Goal: Communication & Community: Answer question/provide support

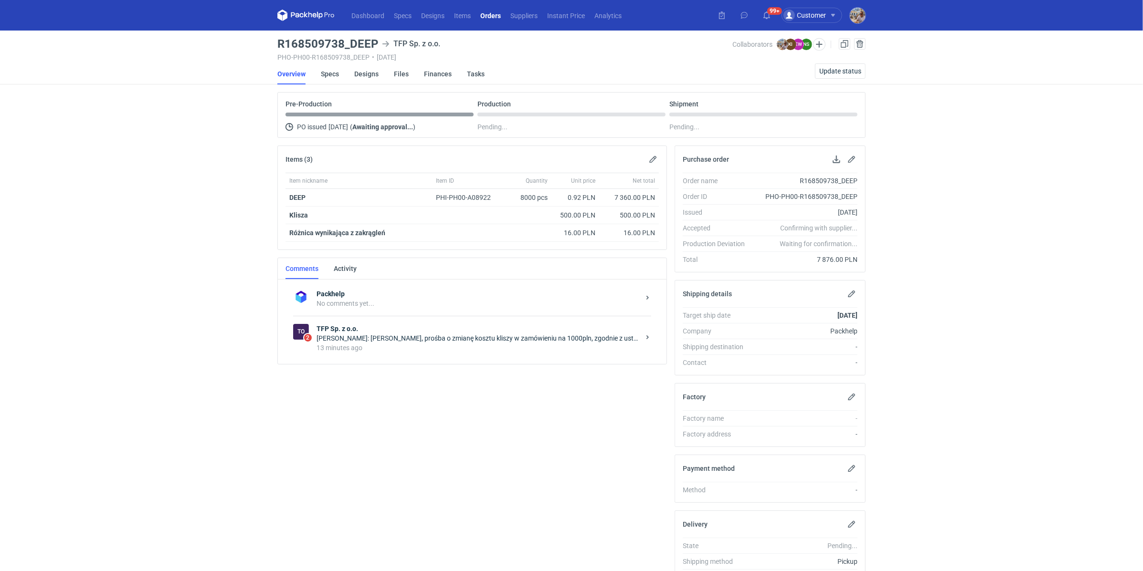
click at [386, 320] on div "To 2 TFP Sp. z o.o. [PERSON_NAME]: [PERSON_NAME], prośba o zmianę kosztu kliszy…" at bounding box center [472, 338] width 358 height 44
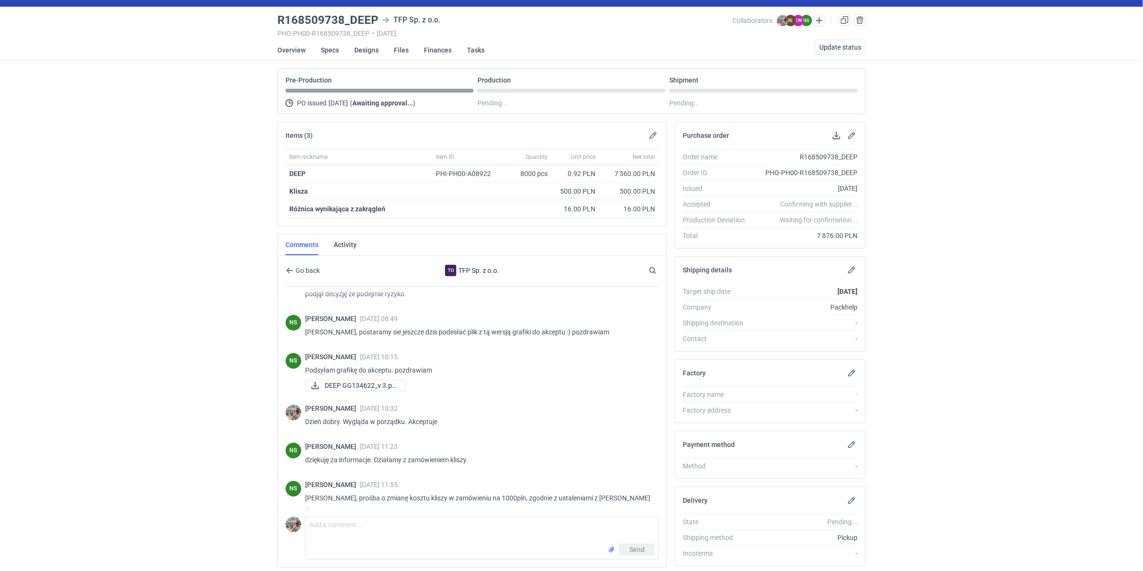
scroll to position [55, 0]
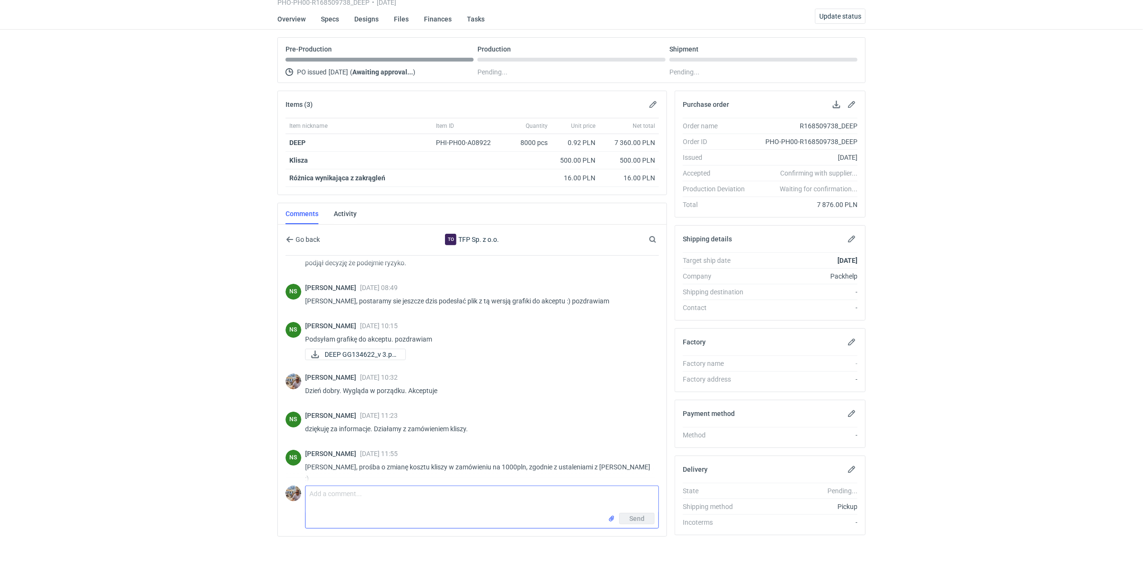
click at [377, 495] on textarea "Comment message" at bounding box center [481, 499] width 353 height 27
click at [574, 493] on textarea "Pani Natalio z tego co widzę w konwersacji koszt modyfikacji białej kliszy to b…" at bounding box center [481, 499] width 353 height 27
type textarea "Pani Natalio z tego co widzę w konwersacji koszt modyfikacji białej kliszy to b…"
click at [610, 516] on input "file" at bounding box center [612, 519] width 8 height 10
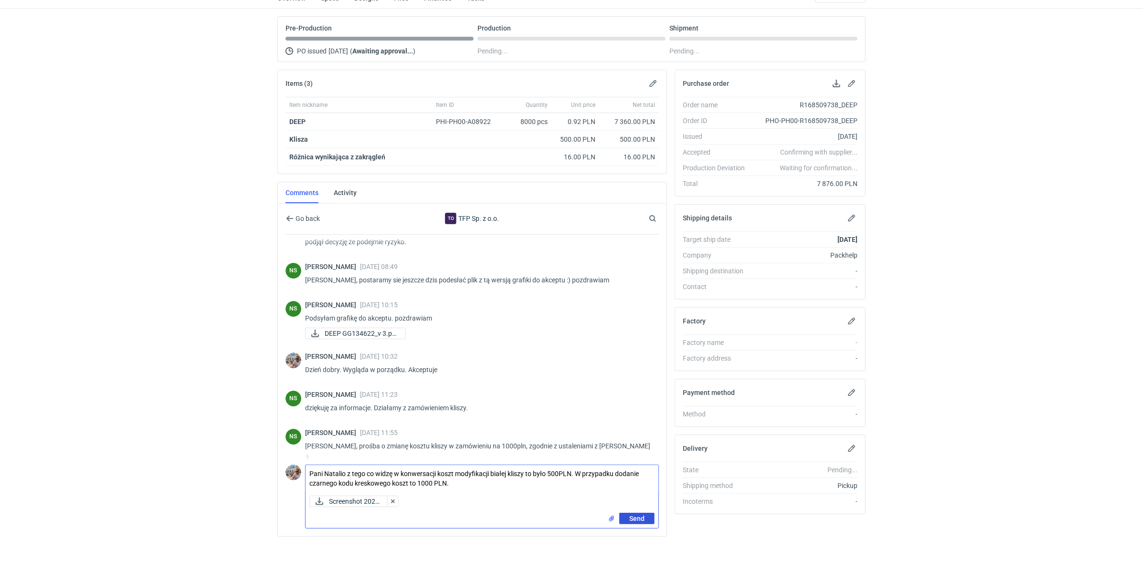
click at [641, 513] on button "Send" at bounding box center [636, 518] width 35 height 11
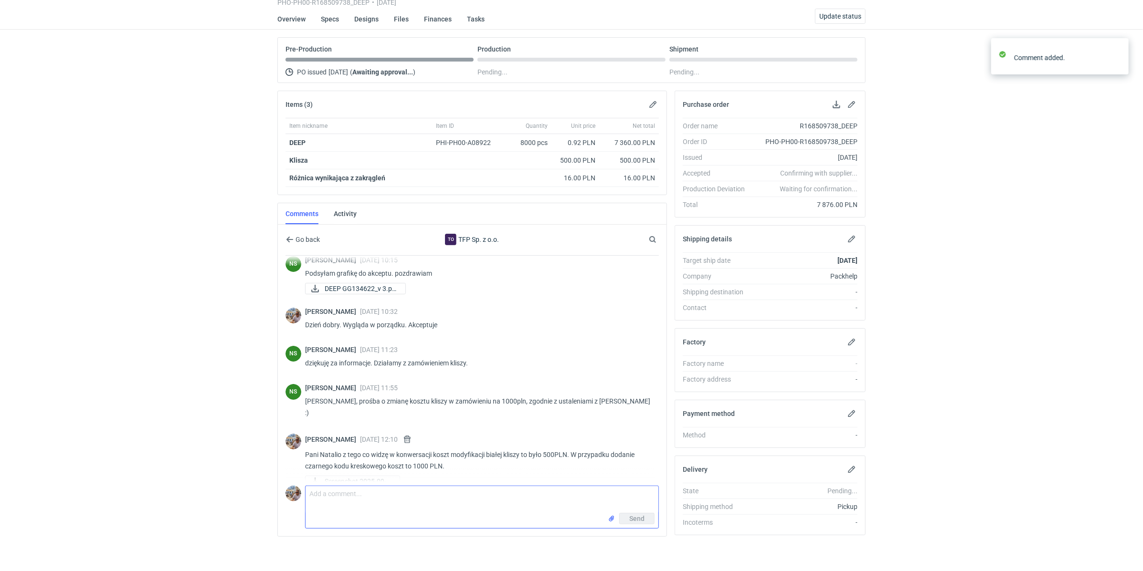
scroll to position [97, 0]
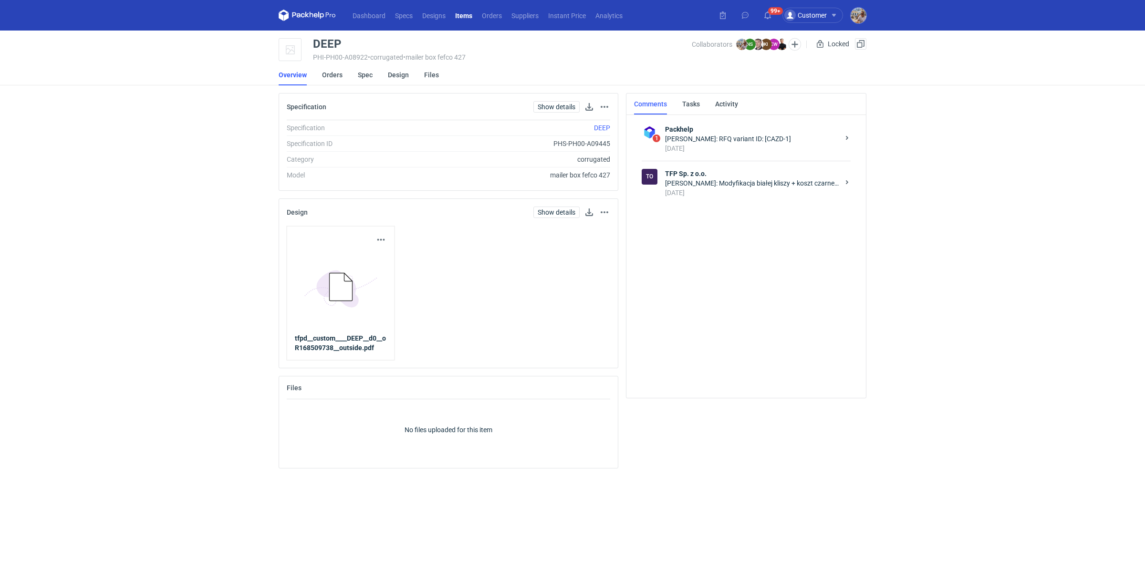
click at [733, 188] on div "14 days ago" at bounding box center [752, 193] width 174 height 10
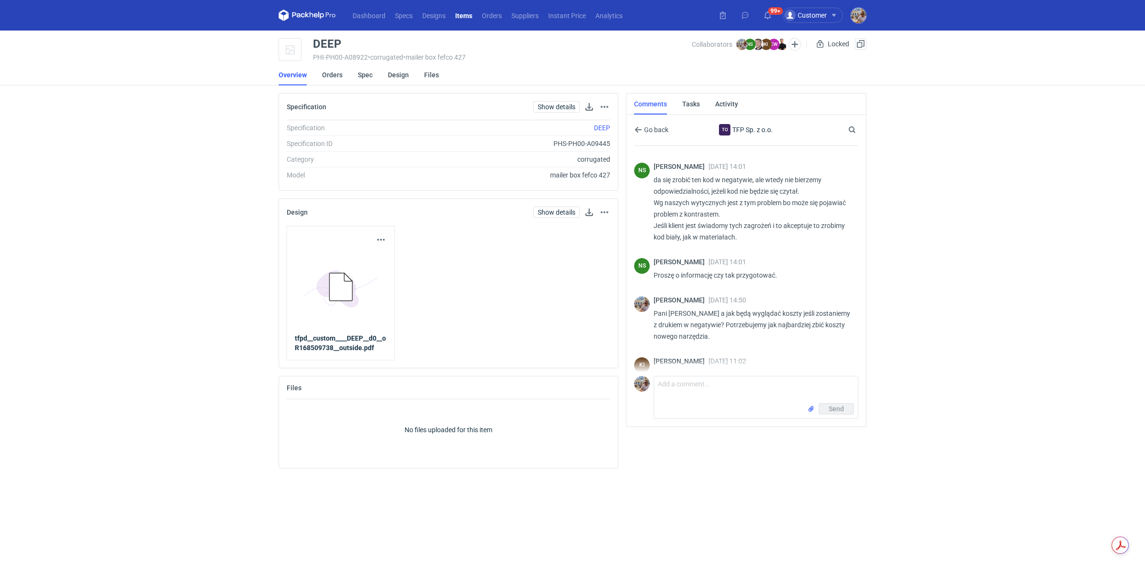
scroll to position [982, 0]
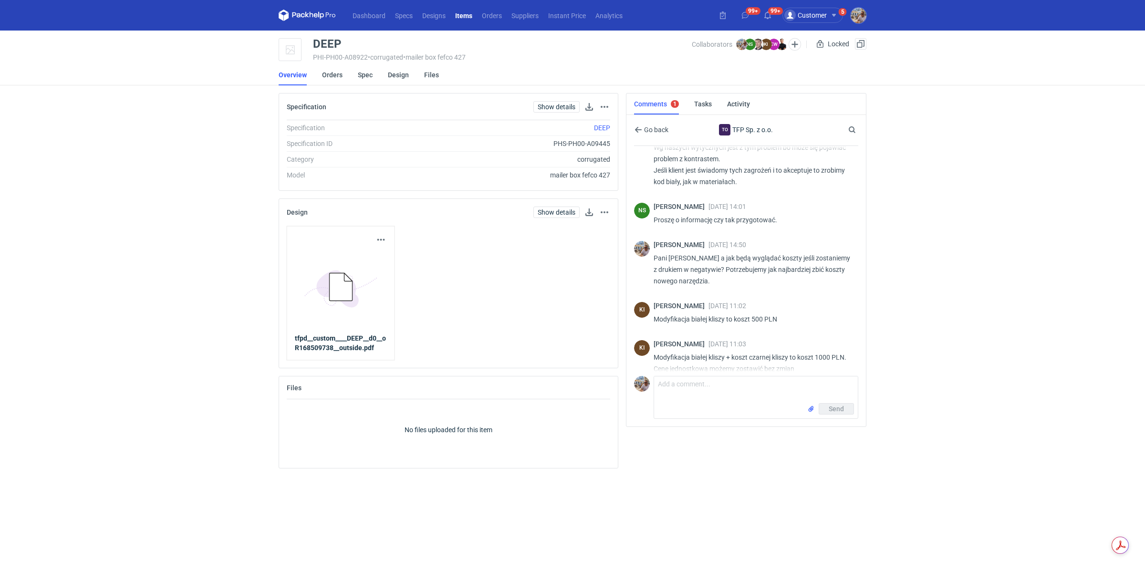
click at [947, 339] on div "Dashboard Specs Designs Items Orders Suppliers Instant Price Analytics 99+ 99+ …" at bounding box center [572, 285] width 1145 height 571
